Goal: Transaction & Acquisition: Purchase product/service

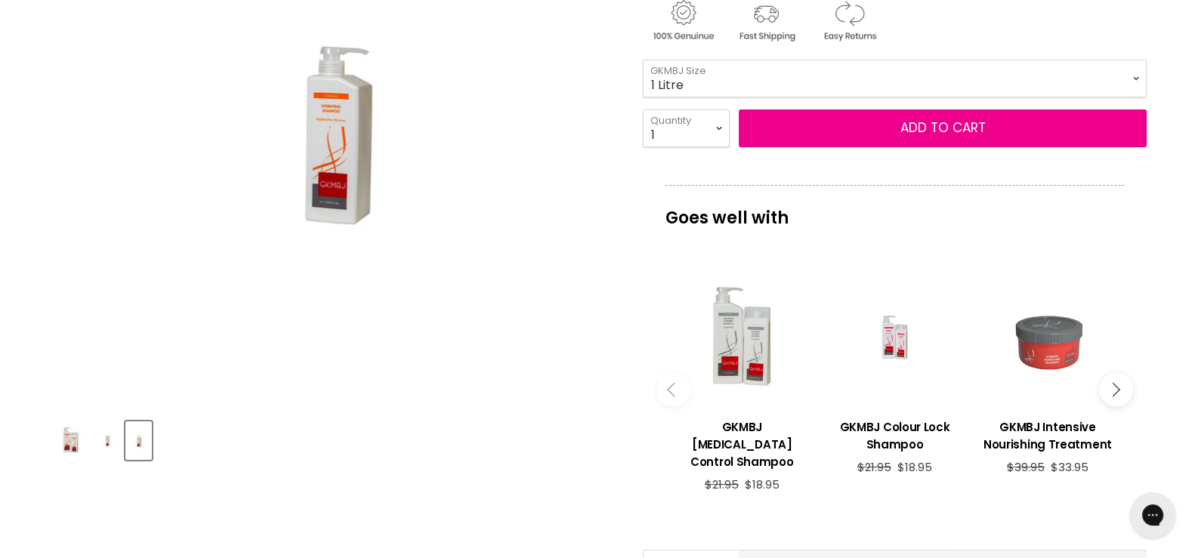
scroll to position [227, 0]
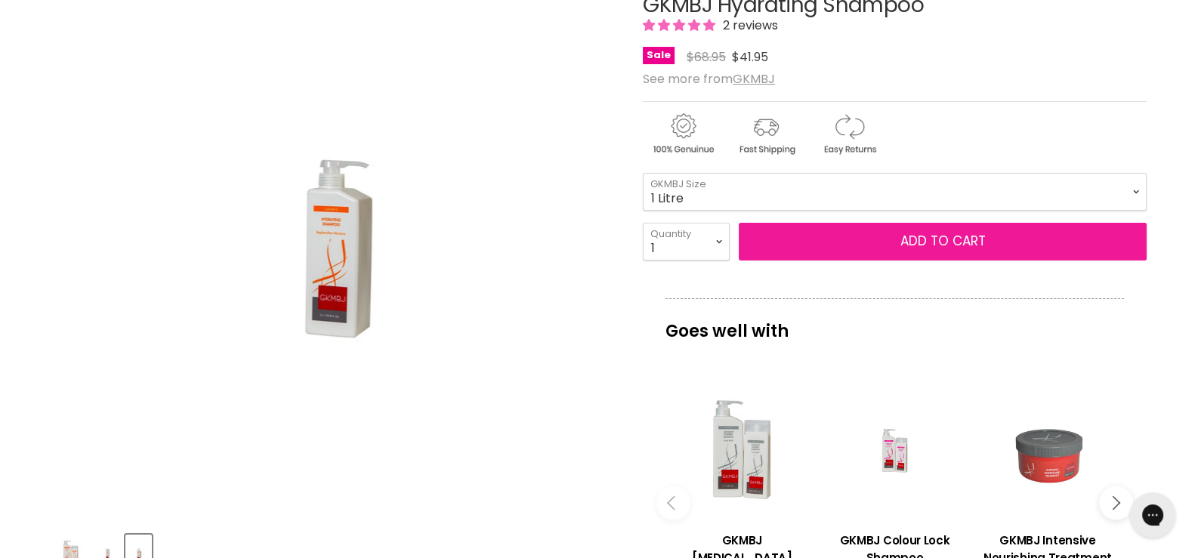
click at [875, 235] on button "Add to cart" at bounding box center [942, 242] width 408 height 38
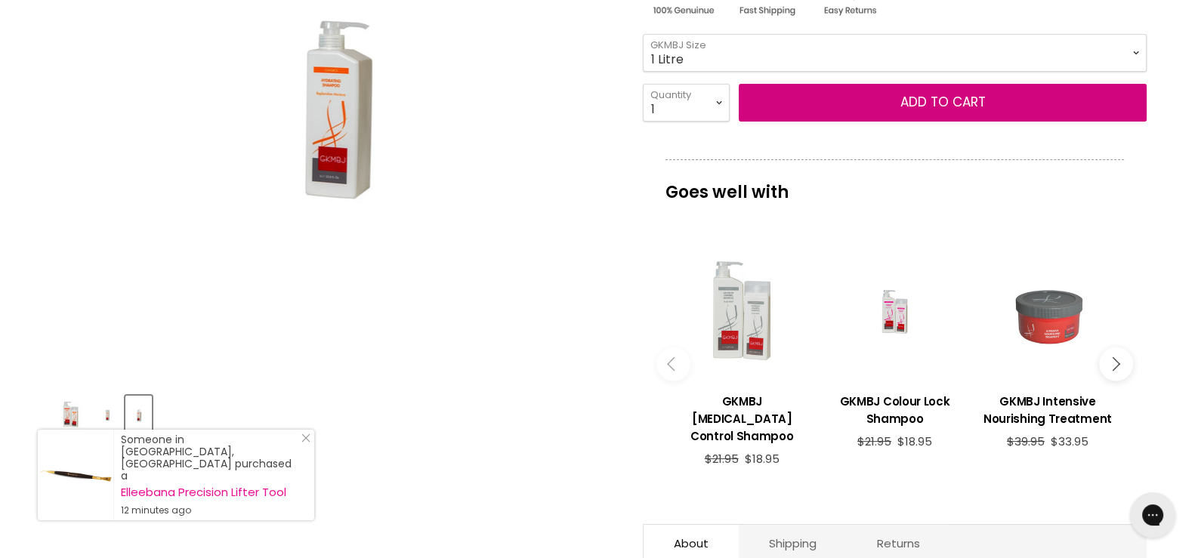
scroll to position [377, 0]
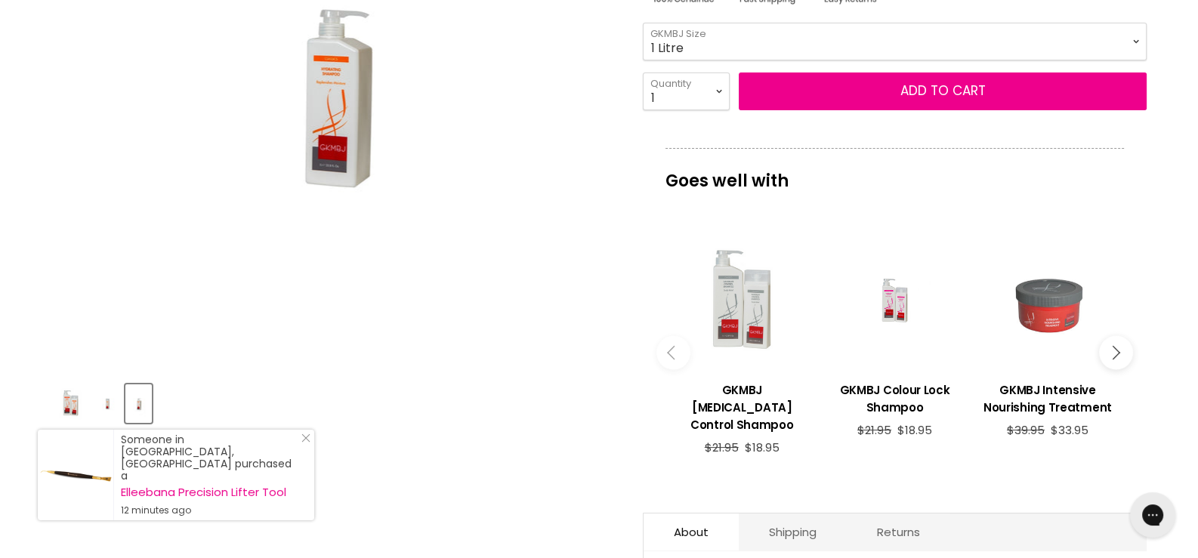
click at [731, 316] on div "Main content" at bounding box center [741, 301] width 137 height 137
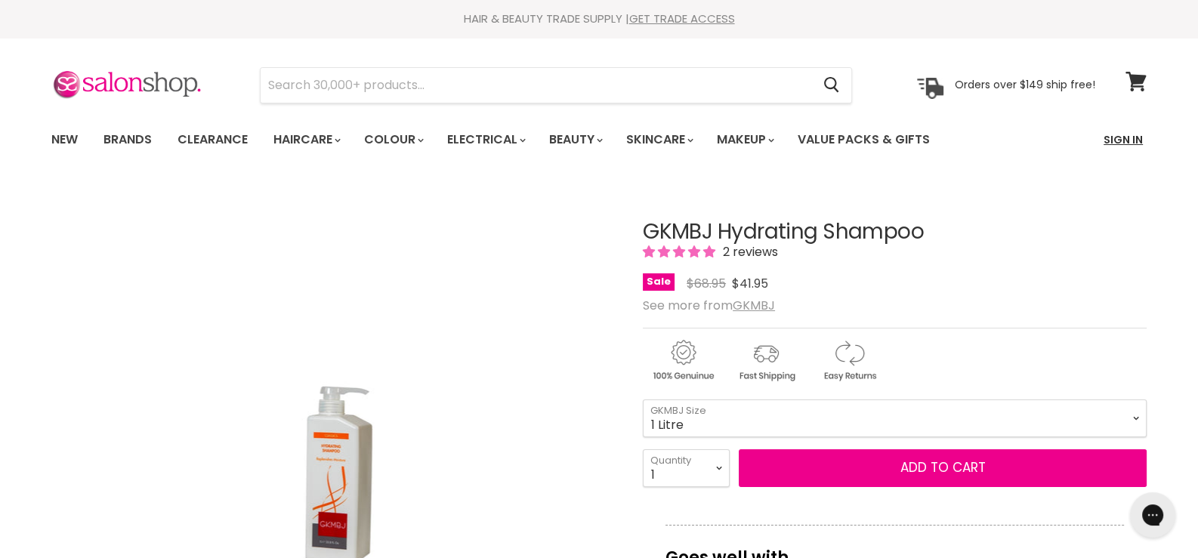
click at [1118, 140] on link "Sign In" at bounding box center [1122, 140] width 57 height 32
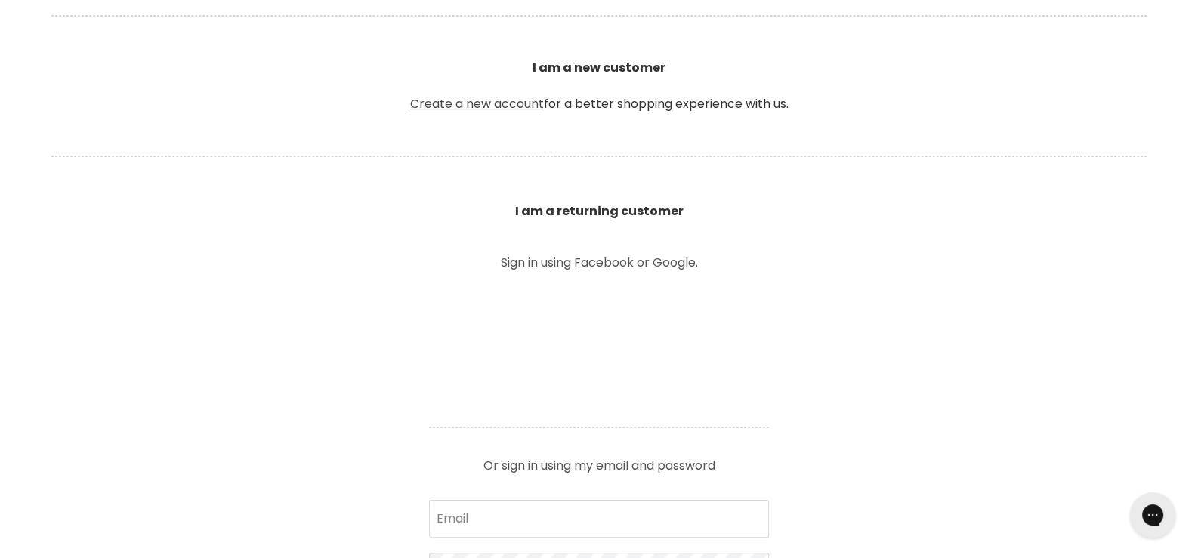
click at [513, 103] on link "Create a new account" at bounding box center [477, 103] width 134 height 17
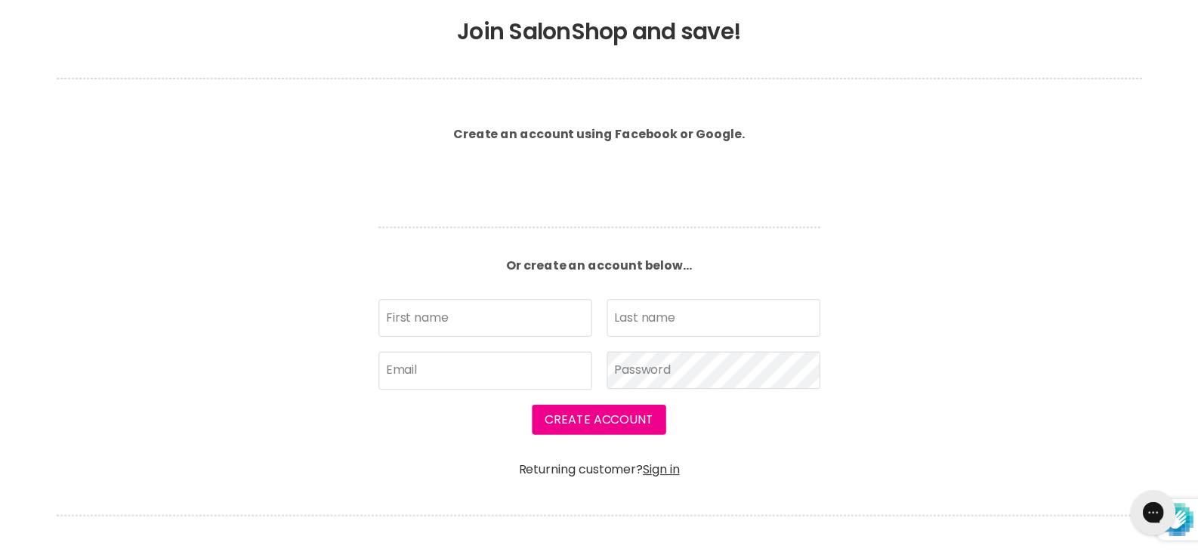
scroll to position [308, 0]
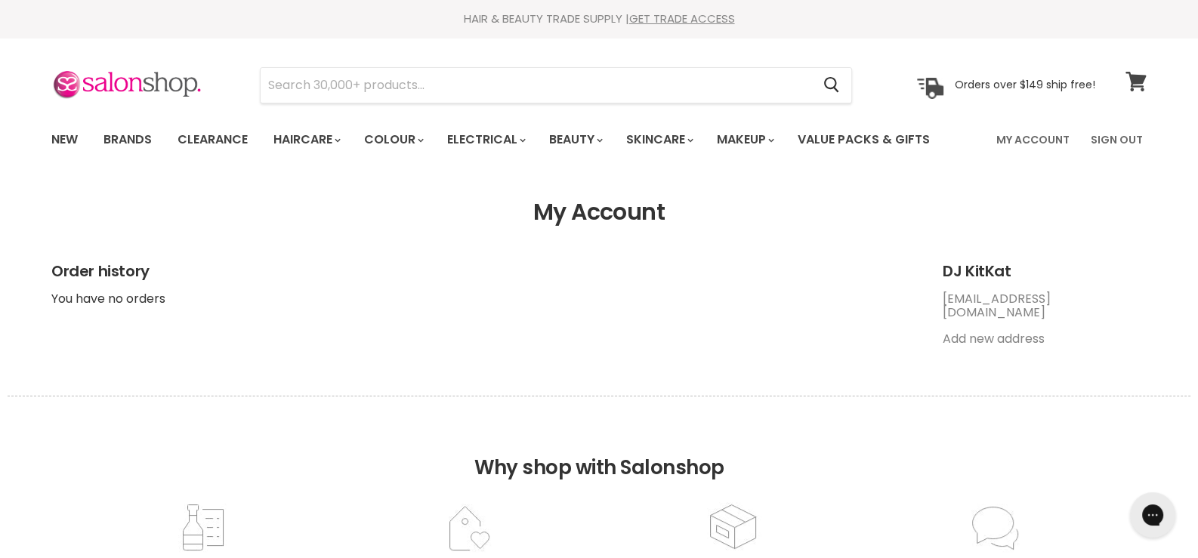
click at [1132, 74] on icon at bounding box center [1135, 82] width 21 height 20
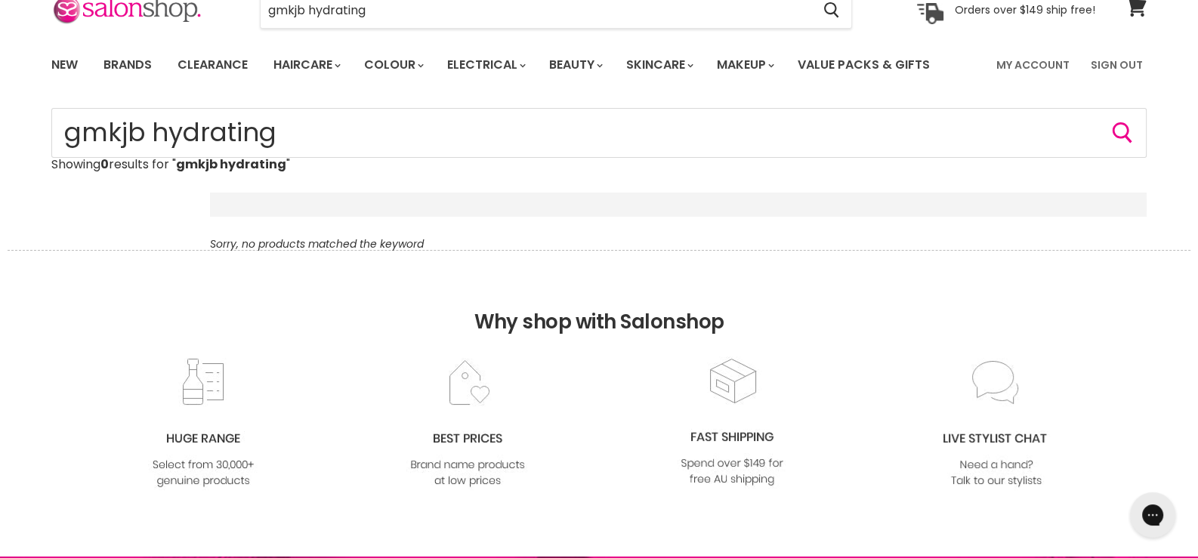
click at [289, 196] on nav "Main content" at bounding box center [678, 205] width 936 height 24
click at [289, 206] on div "Main content" at bounding box center [397, 205] width 375 height 12
click at [287, 211] on nav "Main content" at bounding box center [678, 205] width 936 height 24
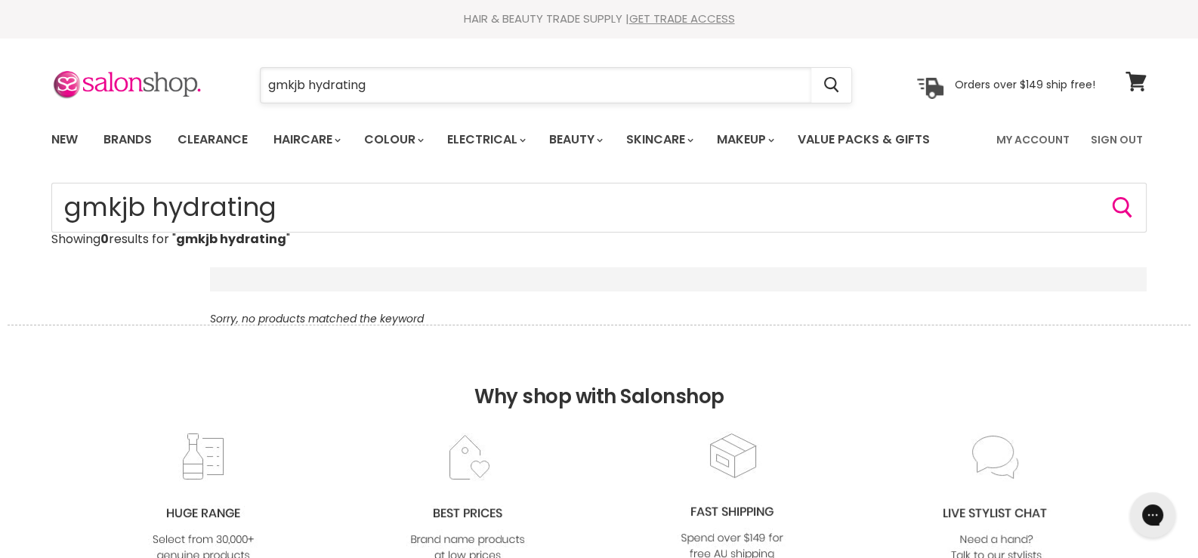
click at [334, 85] on input "gmkjb hydrating" at bounding box center [536, 85] width 550 height 35
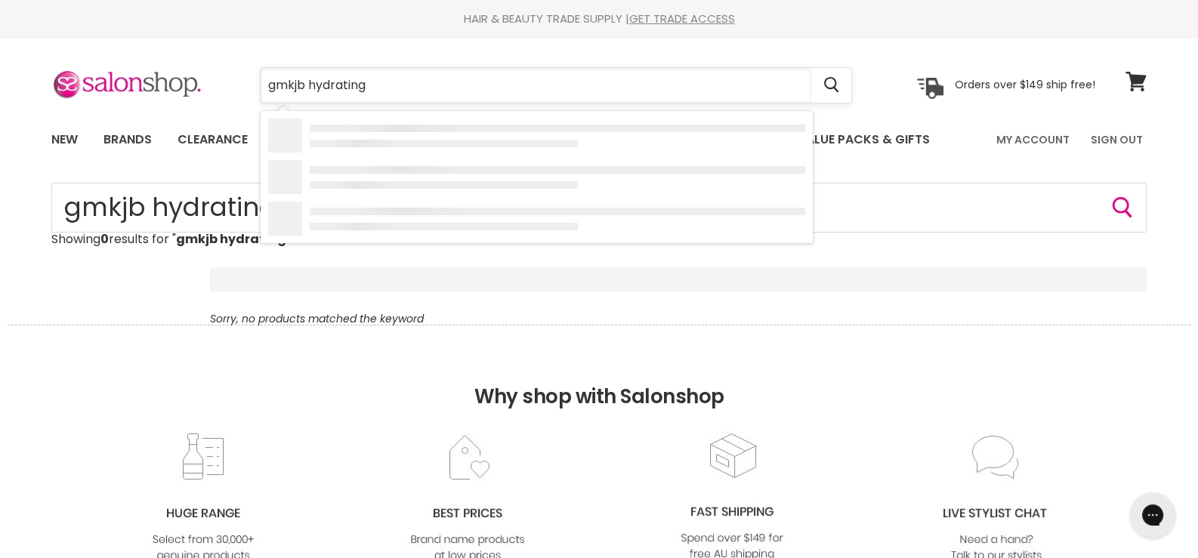
click at [334, 85] on input "gmkjb hydrating" at bounding box center [536, 85] width 550 height 35
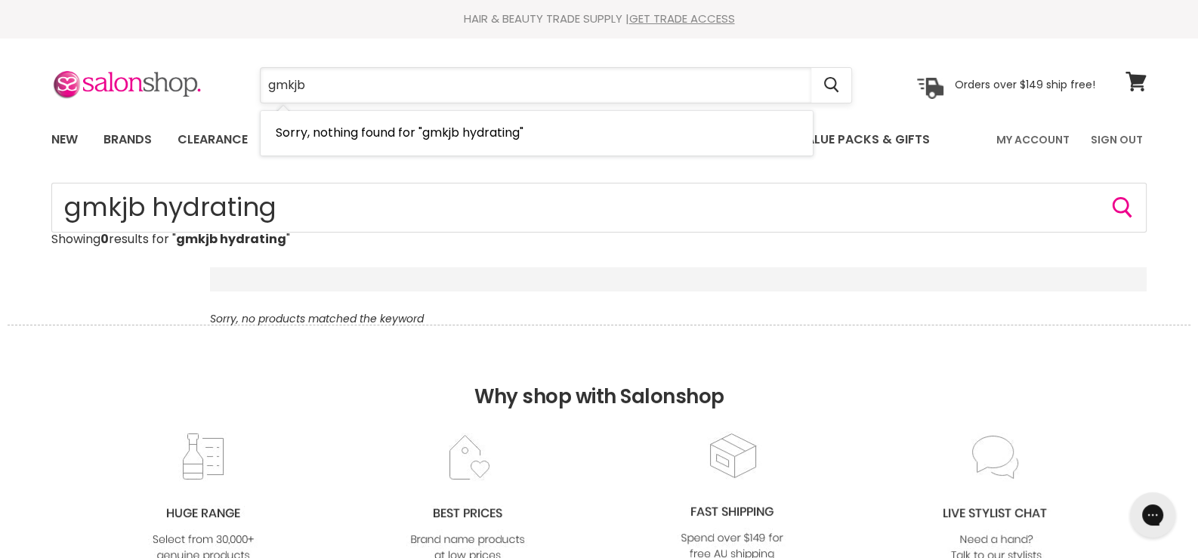
type input "gmkjb"
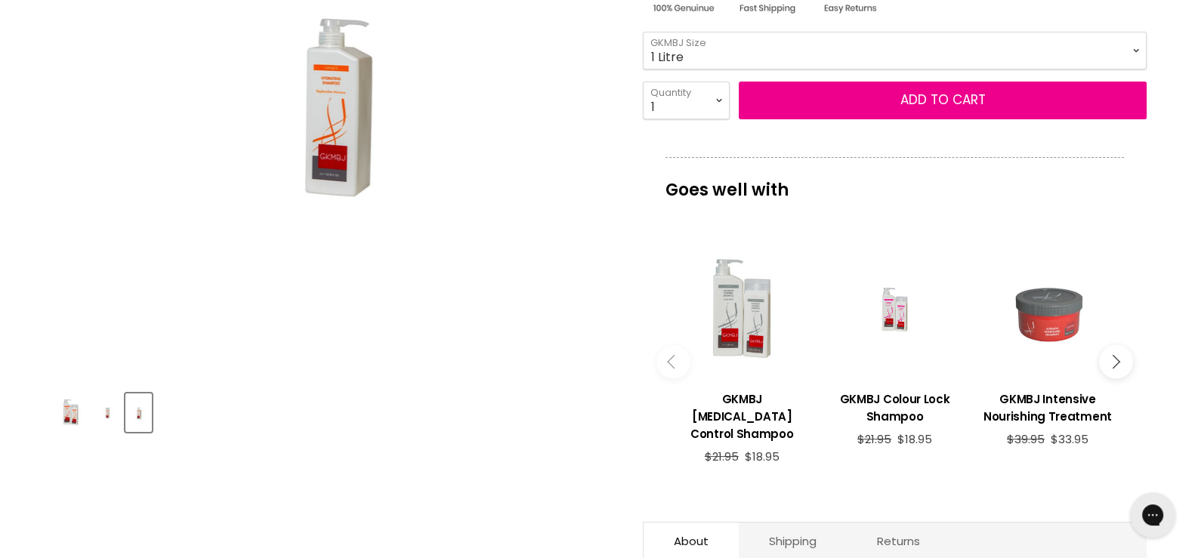
scroll to position [377, 0]
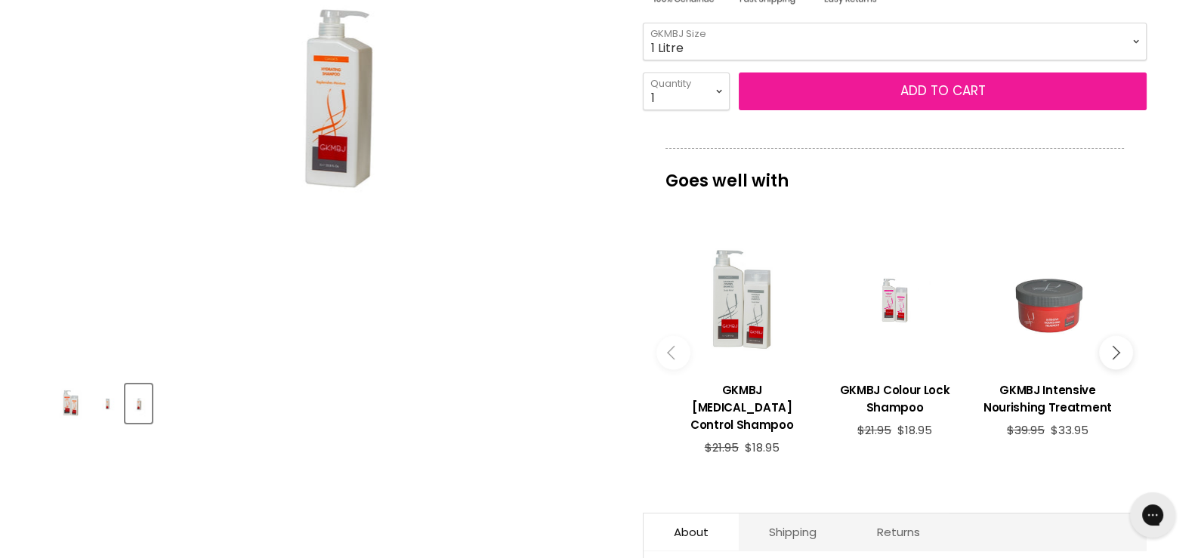
click at [931, 89] on span "Add to cart" at bounding box center [942, 91] width 85 height 18
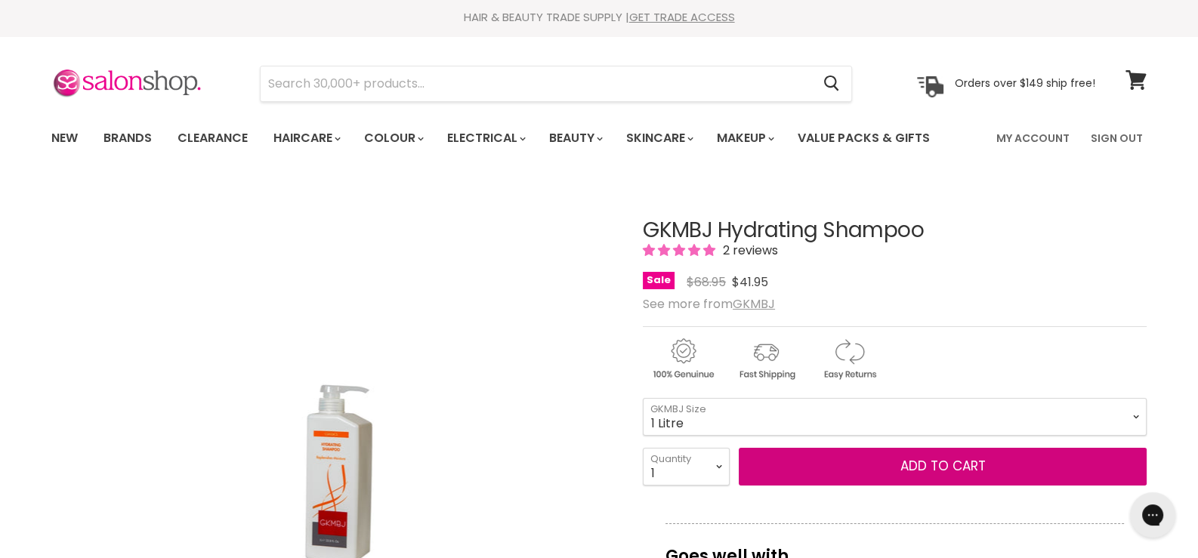
scroll to position [0, 0]
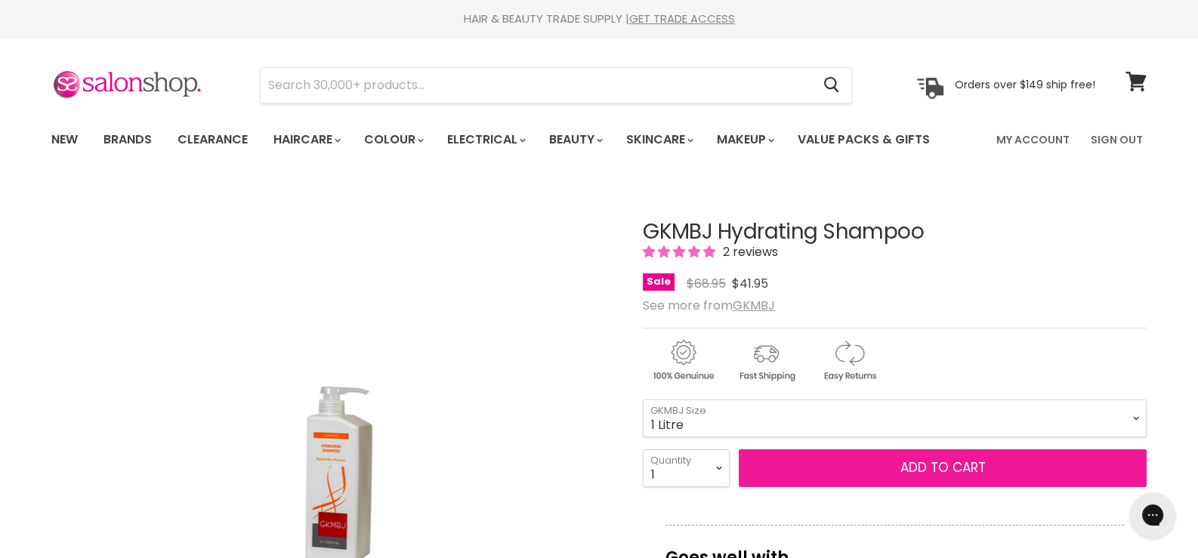
click at [914, 449] on button "Add to cart" at bounding box center [942, 468] width 408 height 38
click at [872, 465] on button "Add to cart" at bounding box center [942, 468] width 408 height 38
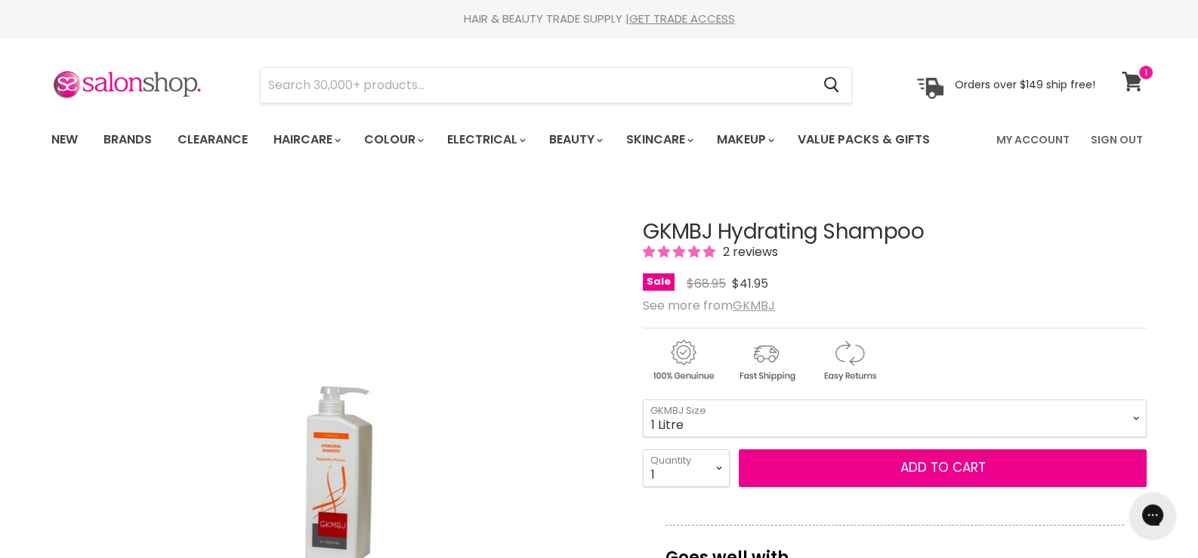
click at [1137, 77] on span at bounding box center [1145, 72] width 17 height 17
